Goal: Transaction & Acquisition: Purchase product/service

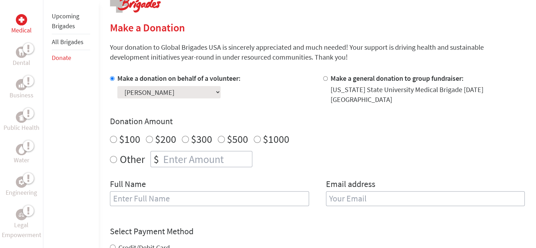
scroll to position [154, 0]
click at [211, 168] on div "Make a donation on behalf of a volunteer: Select a volunteer... [PERSON_NAME] […" at bounding box center [317, 144] width 415 height 141
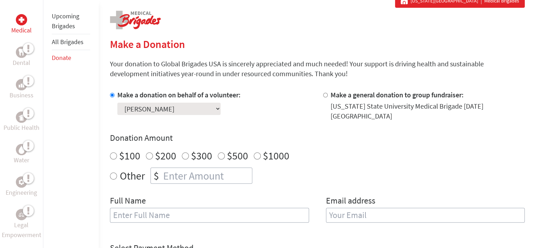
scroll to position [143, 0]
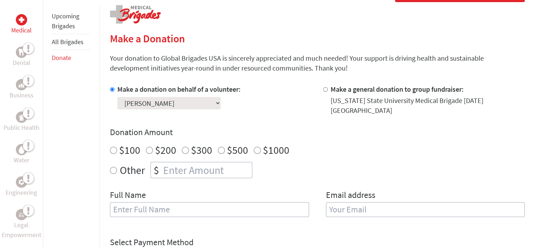
radio input "true"
click at [182, 173] on input "number" at bounding box center [207, 170] width 90 height 16
type input "235"
click at [146, 208] on input "text" at bounding box center [209, 209] width 199 height 15
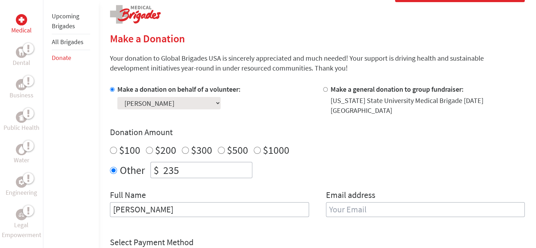
type input "[PERSON_NAME]"
click at [369, 210] on input "email" at bounding box center [425, 209] width 199 height 15
type input "[EMAIL_ADDRESS][DOMAIN_NAME]"
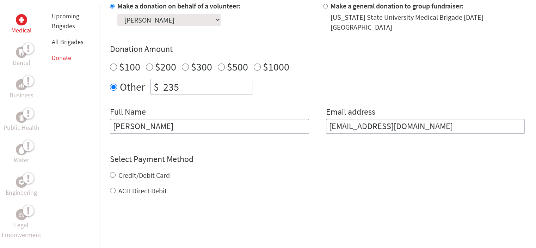
scroll to position [252, 0]
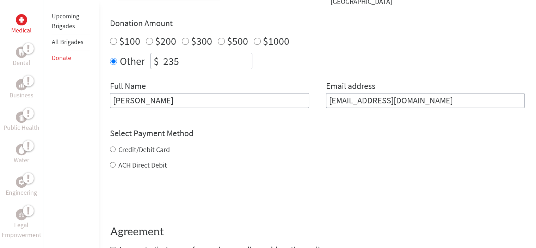
click at [117, 149] on div "Credit/Debit Card ACH Direct Debit" at bounding box center [317, 156] width 415 height 25
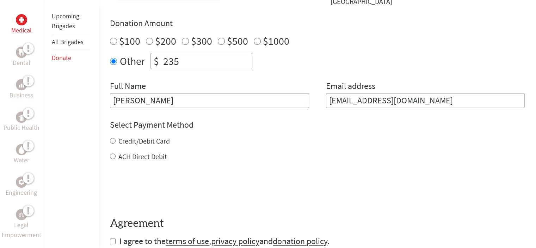
click at [134, 141] on label "Credit/Debit Card" at bounding box center [143, 140] width 51 height 9
click at [116, 141] on input "Credit/Debit Card" at bounding box center [113, 141] width 6 height 6
radio input "true"
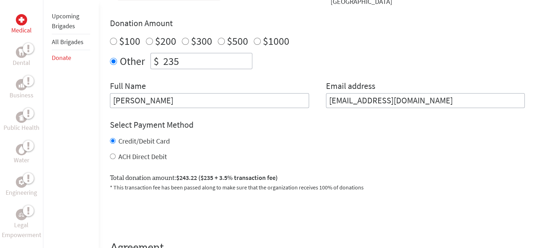
click at [196, 61] on input "235" at bounding box center [207, 61] width 90 height 16
type input "250"
click at [237, 153] on div "ACH Direct Debit" at bounding box center [317, 157] width 415 height 10
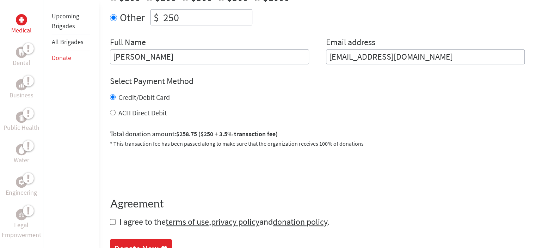
scroll to position [299, 0]
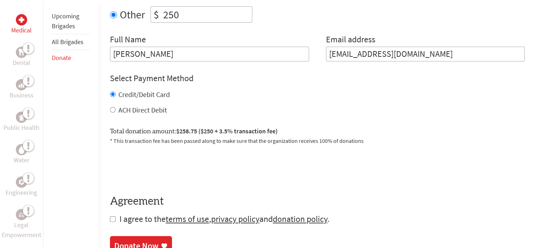
click at [116, 220] on form "Make a donation on behalf of a volunteer: Select a volunteer... [PERSON_NAME] […" at bounding box center [317, 77] width 415 height 296
click at [113, 219] on input "checkbox" at bounding box center [113, 219] width 6 height 6
checkbox input "true"
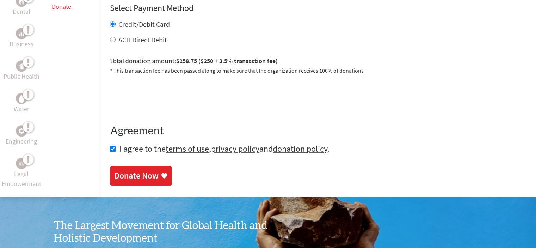
scroll to position [378, 0]
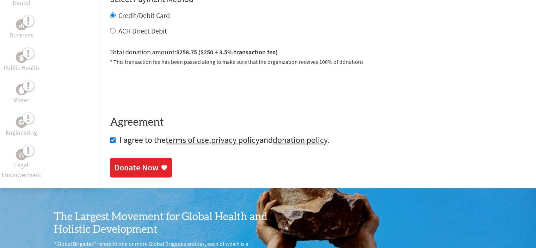
click at [140, 166] on div "Donate Now" at bounding box center [136, 167] width 44 height 11
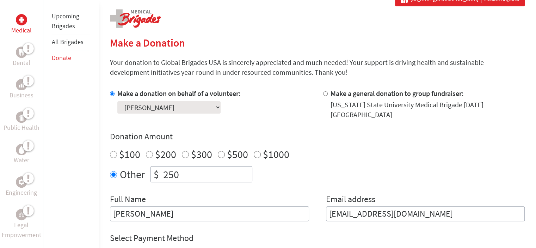
scroll to position [156, 0]
